Goal: Information Seeking & Learning: Check status

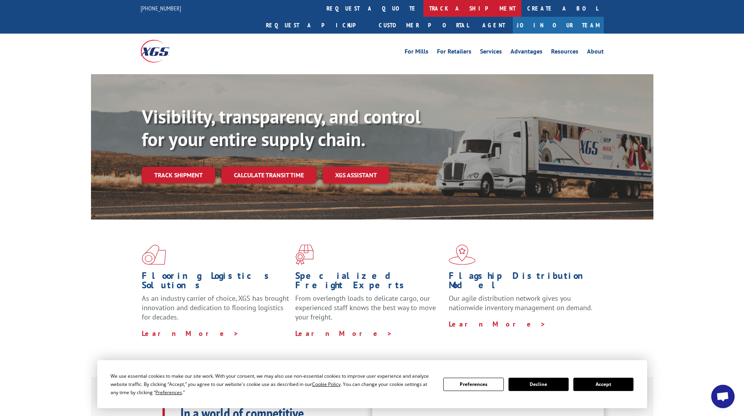
click at [423, 9] on link "track a shipment" at bounding box center [472, 8] width 98 height 17
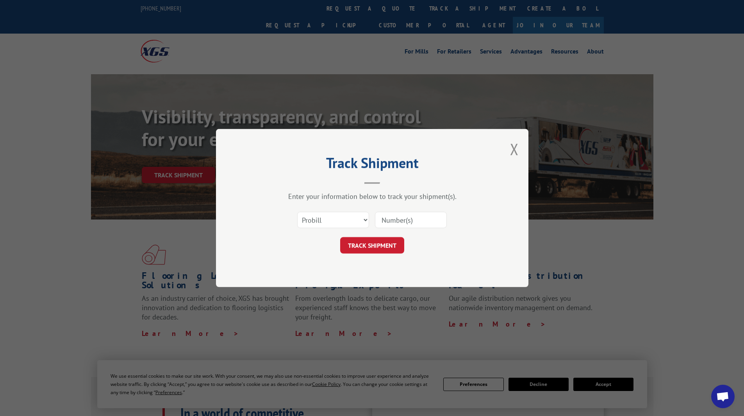
click at [415, 218] on input at bounding box center [411, 220] width 72 height 16
paste input "17637541"
type input "17637541"
click at [378, 247] on button "TRACK SHIPMENT" at bounding box center [372, 245] width 64 height 16
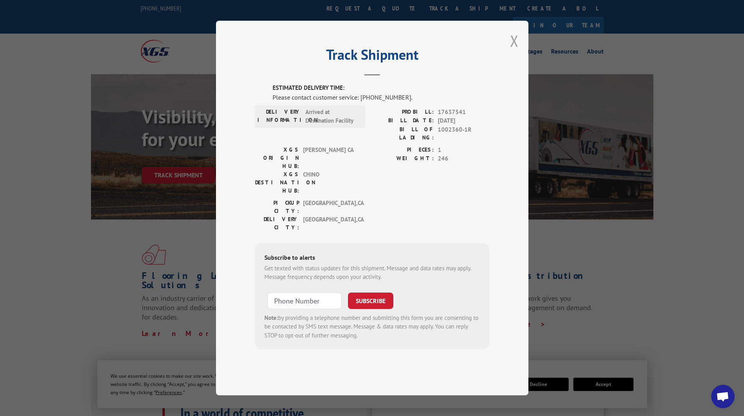
click at [513, 51] on button "Close modal" at bounding box center [514, 40] width 9 height 21
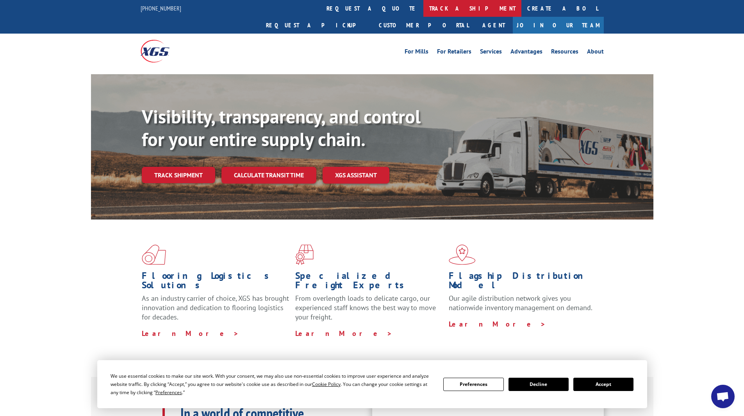
click at [423, 7] on link "track a shipment" at bounding box center [472, 8] width 98 height 17
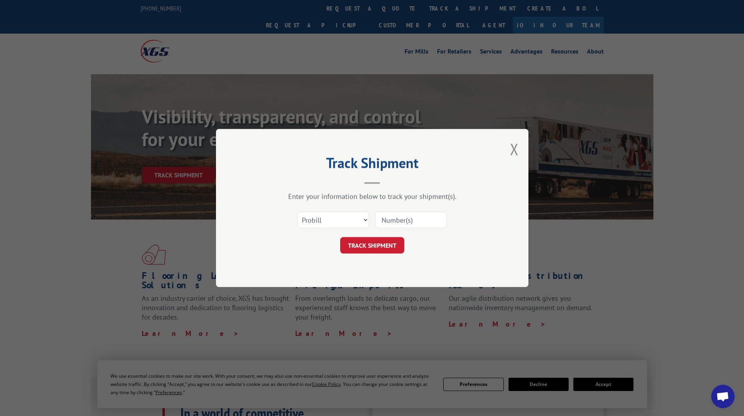
click at [405, 217] on input at bounding box center [411, 220] width 72 height 16
paste input "14199320"
type input "14199320"
click at [374, 241] on button "TRACK SHIPMENT" at bounding box center [372, 245] width 64 height 16
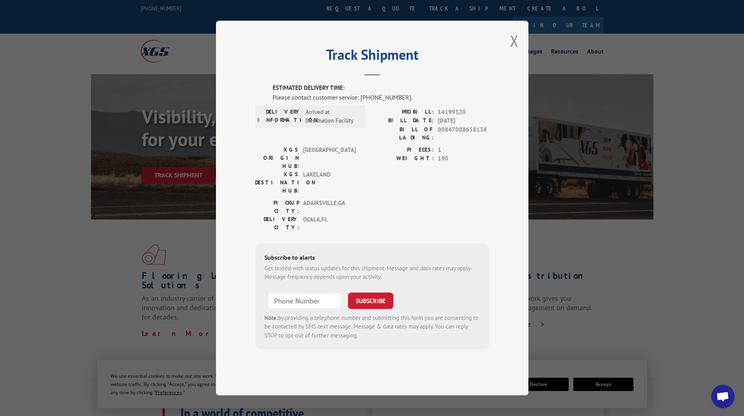
click at [521, 61] on div "Track Shipment ESTIMATED DELIVERY TIME: Please contact customer service: [PHONE…" at bounding box center [372, 208] width 312 height 374
click at [516, 51] on button "Close modal" at bounding box center [514, 40] width 9 height 21
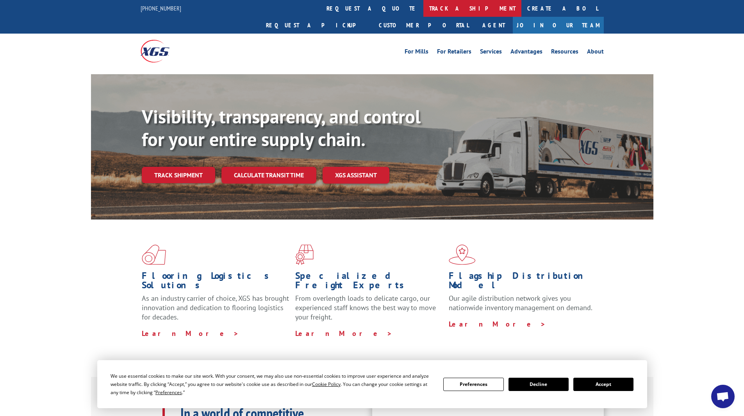
click at [423, 7] on link "track a shipment" at bounding box center [472, 8] width 98 height 17
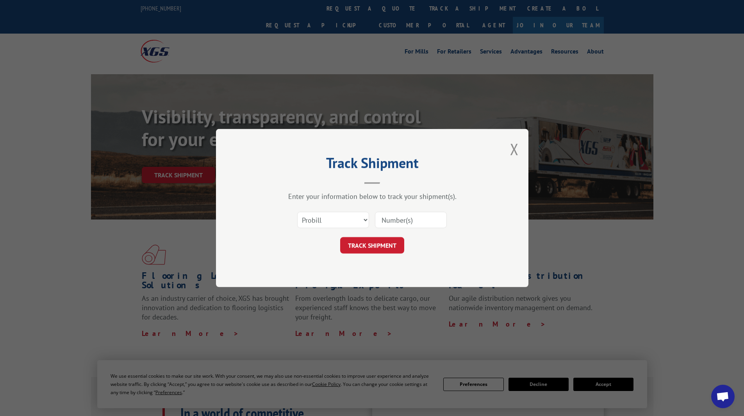
click at [393, 223] on input at bounding box center [411, 220] width 72 height 16
paste input "14199319"
type input "14199319"
click at [381, 243] on button "TRACK SHIPMENT" at bounding box center [372, 245] width 64 height 16
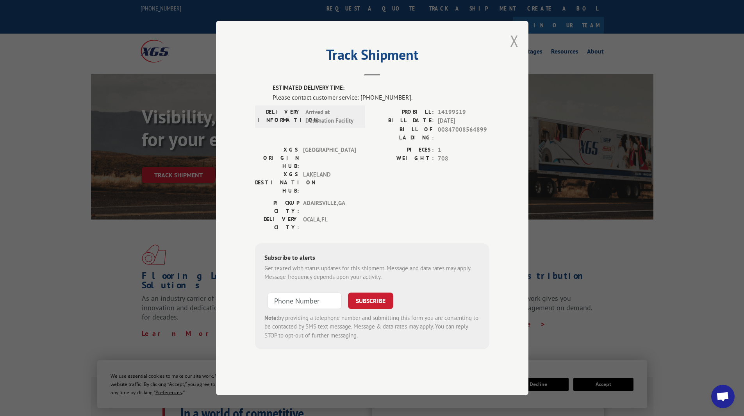
click at [516, 51] on button "Close modal" at bounding box center [514, 40] width 9 height 21
